Goal: Task Accomplishment & Management: Manage account settings

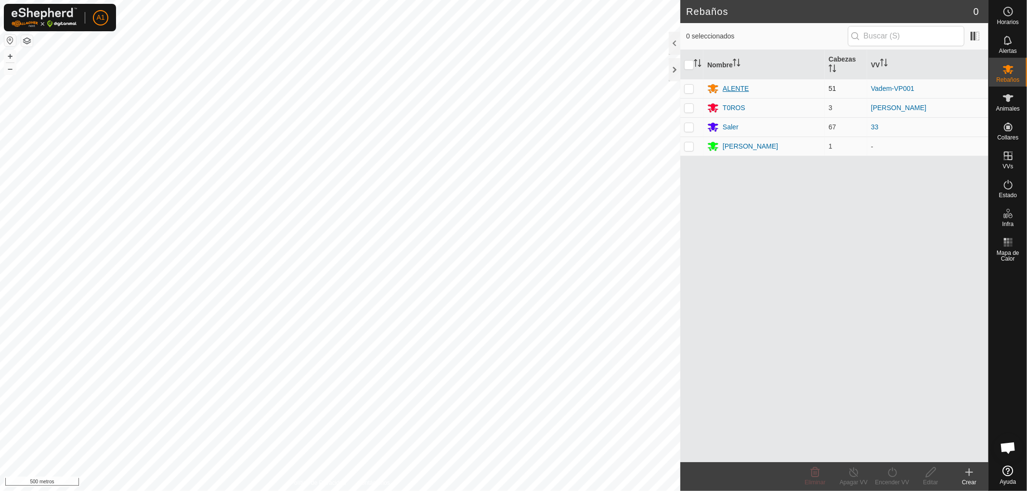
click at [745, 89] on font "ALENTE" at bounding box center [735, 89] width 26 height 8
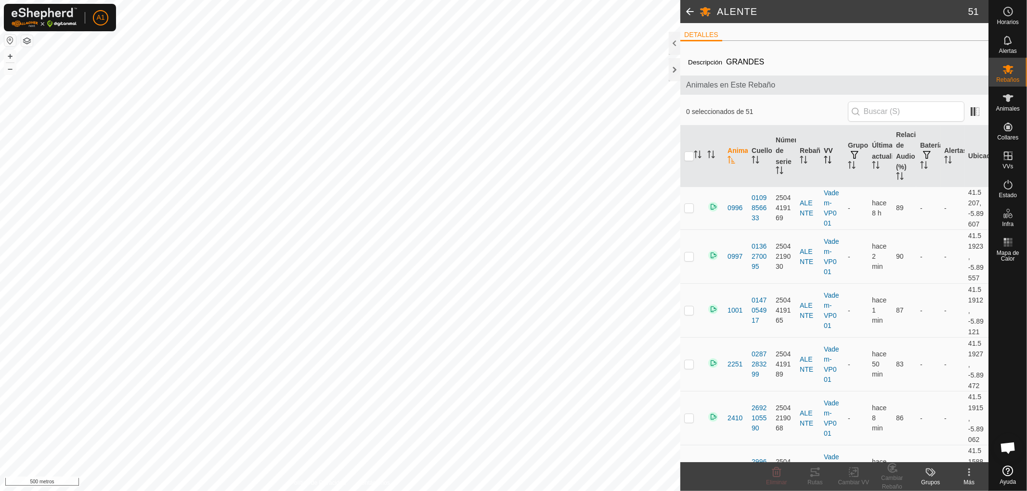
click at [823, 156] on icon "Activar para ordenar" at bounding box center [827, 160] width 8 height 8
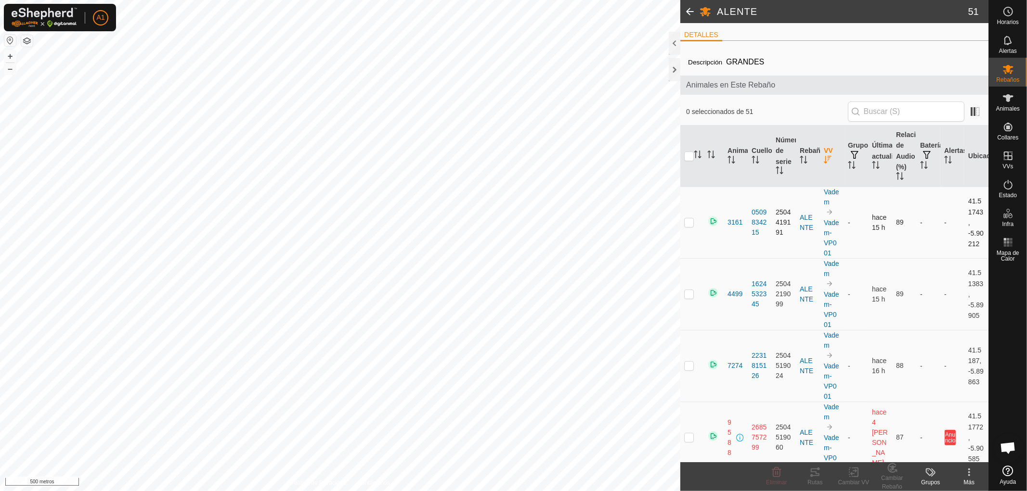
click at [685, 219] on p-checkbox at bounding box center [689, 223] width 10 height 8
click at [689, 219] on p-checkbox at bounding box center [689, 223] width 10 height 8
checkbox input "false"
click at [689, 293] on p-checkbox at bounding box center [689, 294] width 10 height 8
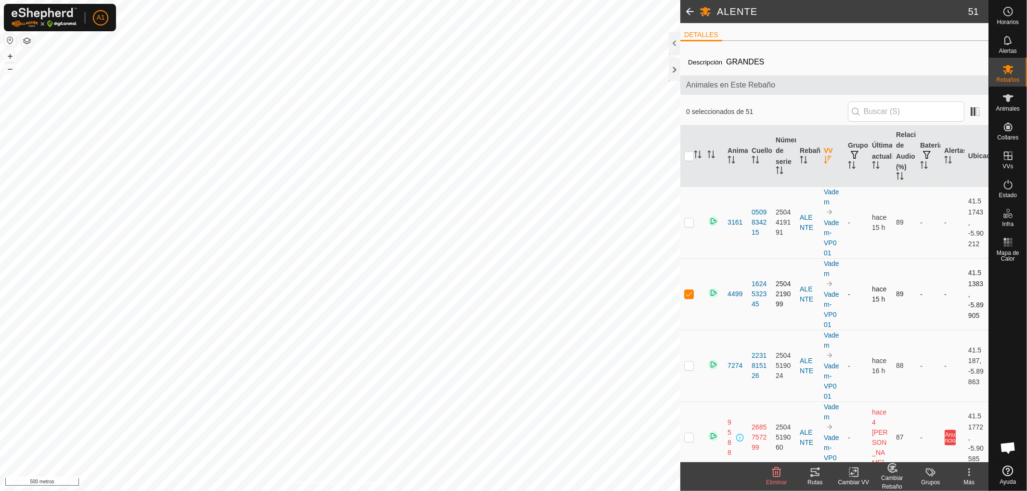
checkbox input "false"
click at [686, 365] on p-checkbox at bounding box center [689, 366] width 10 height 8
checkbox input "false"
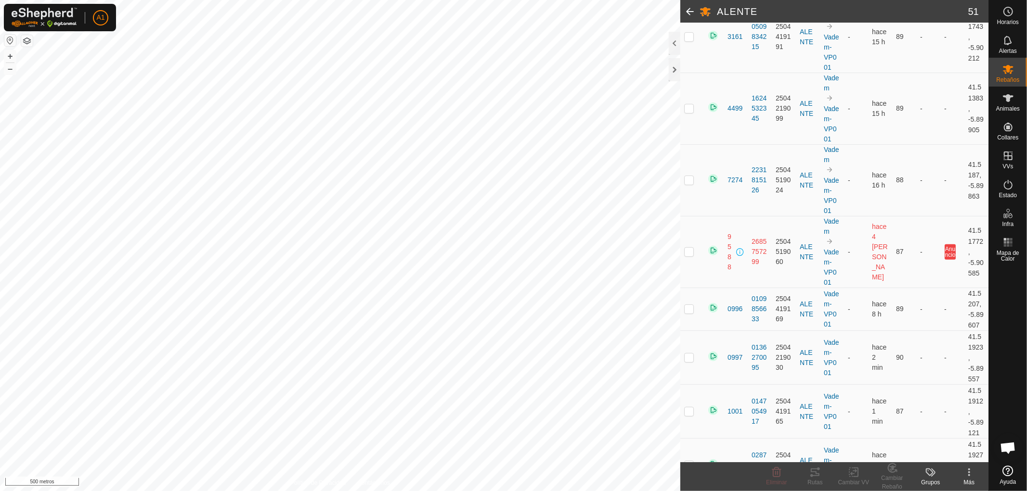
scroll to position [193, 0]
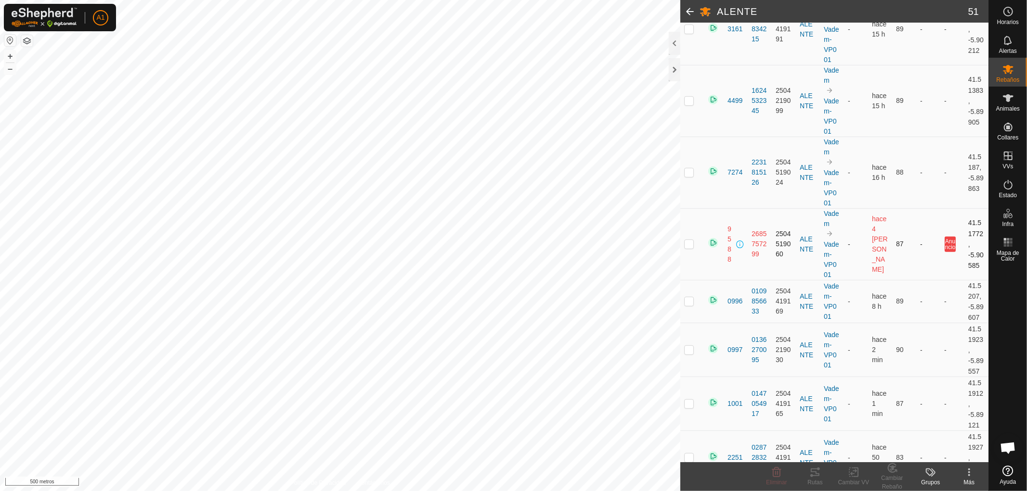
click at [685, 243] on p-checkbox at bounding box center [689, 244] width 10 height 8
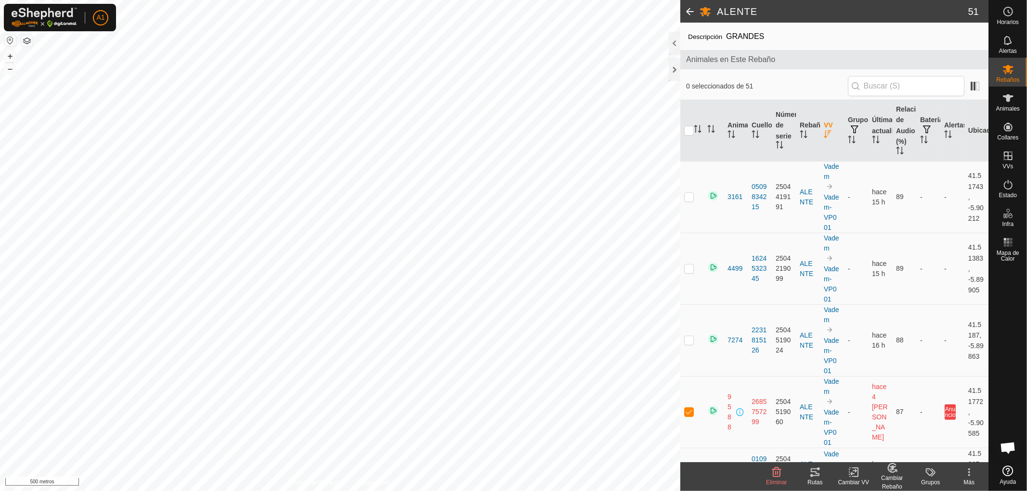
scroll to position [18, 0]
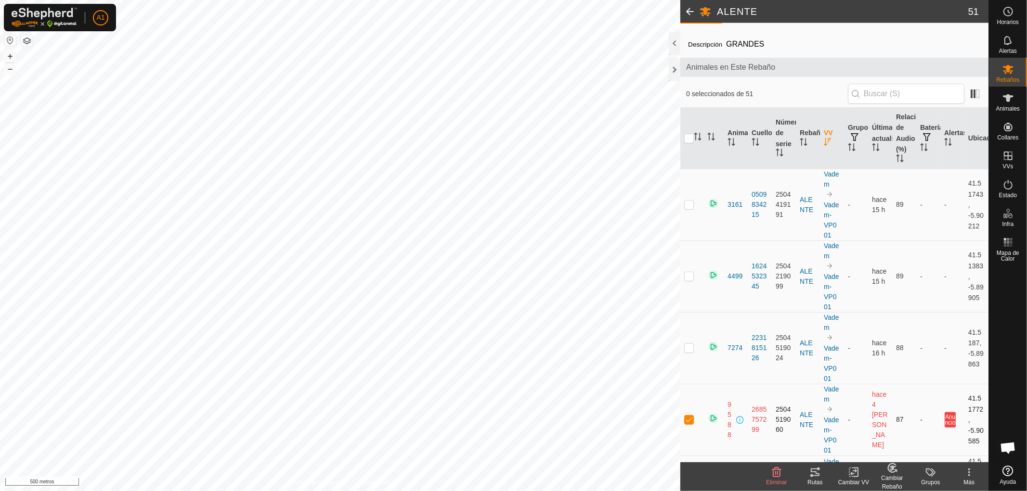
click at [688, 421] on p-checkbox at bounding box center [689, 420] width 10 height 8
checkbox input "false"
click at [686, 347] on p-checkbox at bounding box center [689, 348] width 10 height 8
click at [689, 347] on p-checkbox at bounding box center [689, 348] width 10 height 8
checkbox input "false"
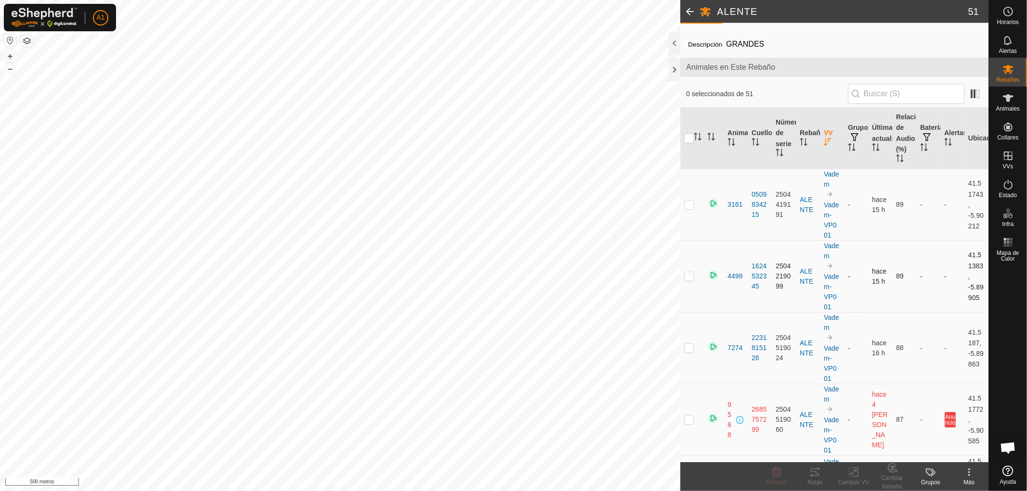
click at [687, 276] on p-checkbox at bounding box center [689, 276] width 10 height 8
checkbox input "false"
click at [683, 201] on td at bounding box center [691, 205] width 23 height 72
click at [686, 201] on p-checkbox at bounding box center [689, 205] width 10 height 8
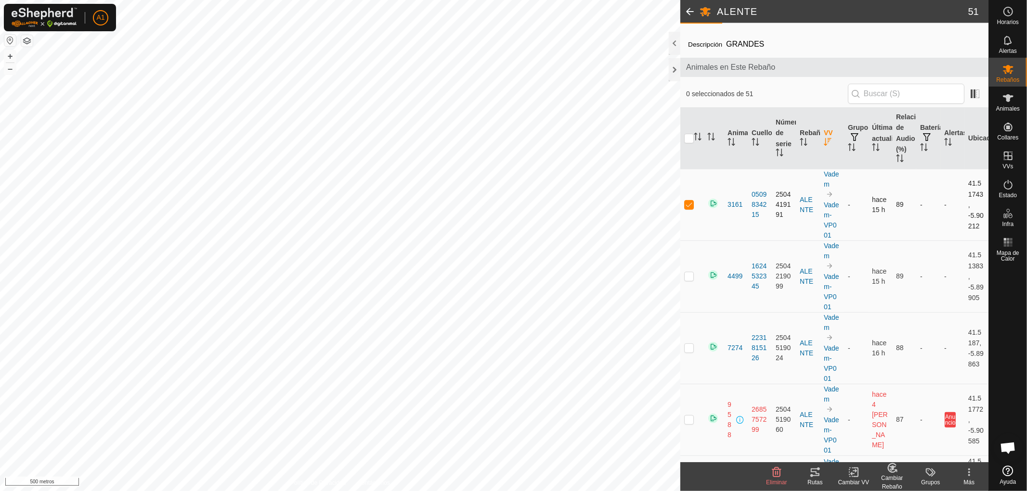
checkbox input "false"
